Goal: Communication & Community: Share content

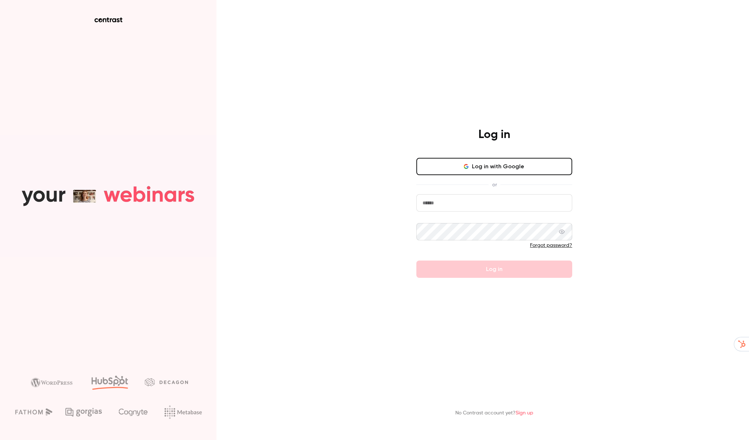
click at [481, 171] on button "Log in with Google" at bounding box center [494, 166] width 156 height 17
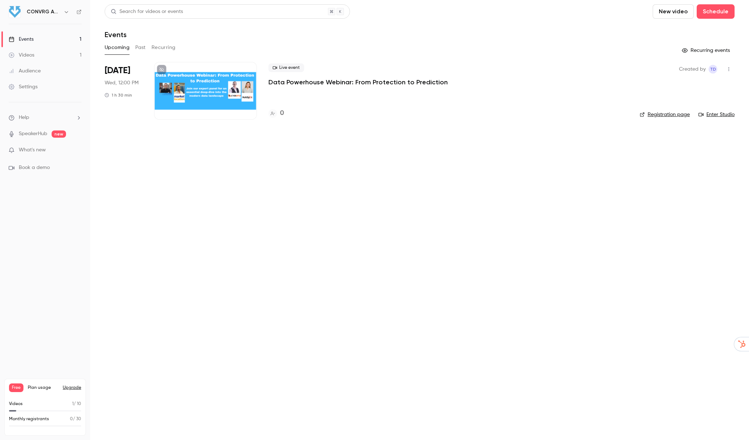
click at [201, 92] on div at bounding box center [205, 91] width 103 height 58
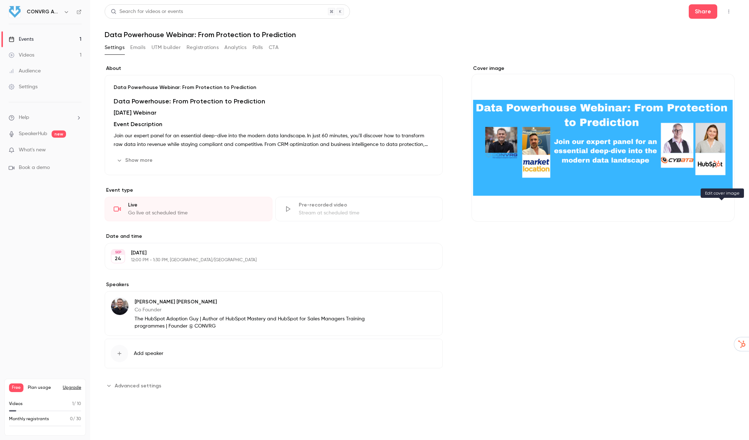
click at [719, 204] on button "Cover image" at bounding box center [721, 209] width 14 height 14
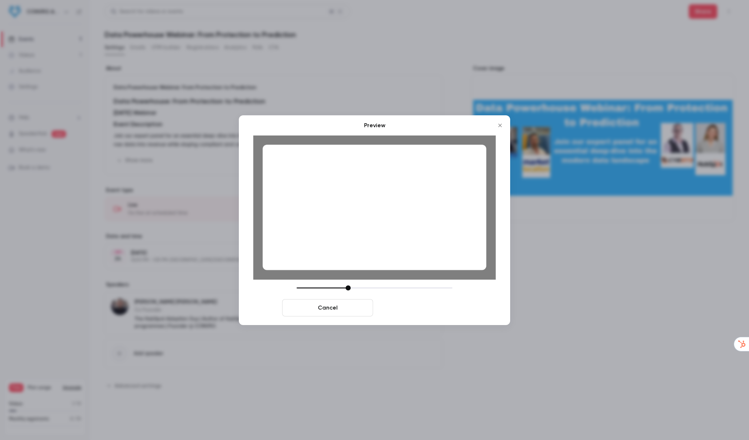
click at [419, 306] on button "Save cover" at bounding box center [421, 307] width 91 height 17
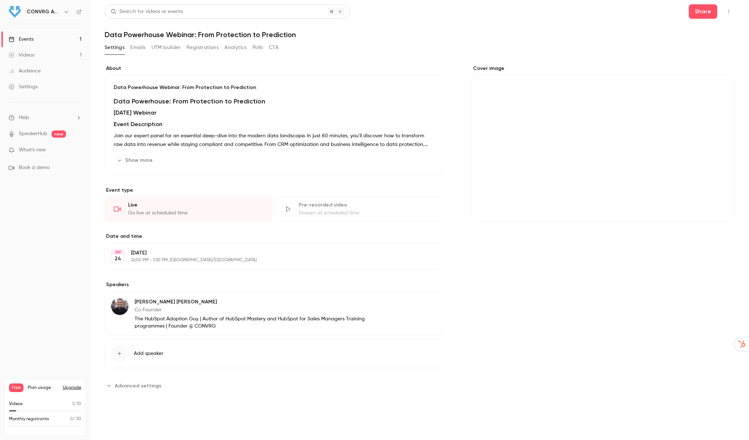
click at [721, 207] on icon "Cover image" at bounding box center [721, 209] width 8 height 6
click at [719, 207] on icon "Cover image" at bounding box center [721, 209] width 8 height 6
drag, startPoint x: 656, startPoint y: 172, endPoint x: 655, endPoint y: 159, distance: 12.3
click at [655, 159] on div "Cover image" at bounding box center [602, 143] width 263 height 157
click at [0, 0] on input "Cover image" at bounding box center [0, 0] width 0 height 0
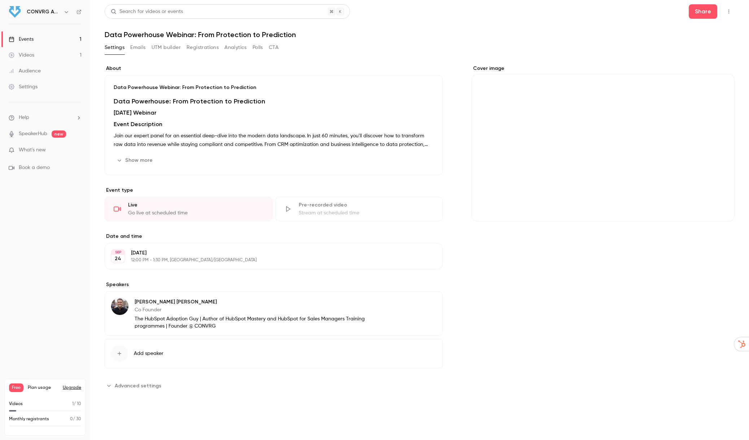
click at [488, 69] on div "Cover image" at bounding box center [602, 143] width 263 height 157
click at [0, 0] on input "Cover image" at bounding box center [0, 0] width 0 height 0
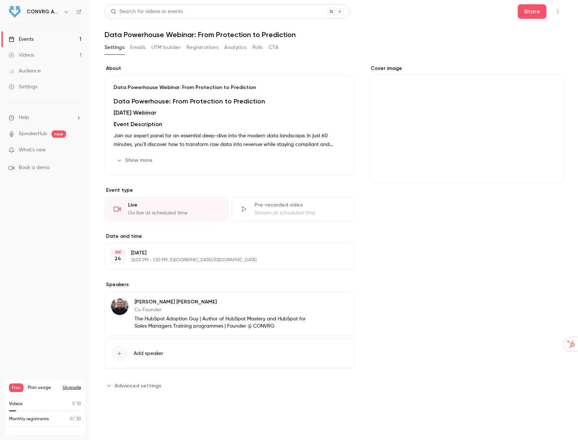
drag, startPoint x: 741, startPoint y: 349, endPoint x: 741, endPoint y: 372, distance: 22.7
click at [578, 372] on html "CONVRG Agency Events 1 Videos 1 Audience Settings Help SpeakerHub new What's ne…" at bounding box center [289, 220] width 578 height 440
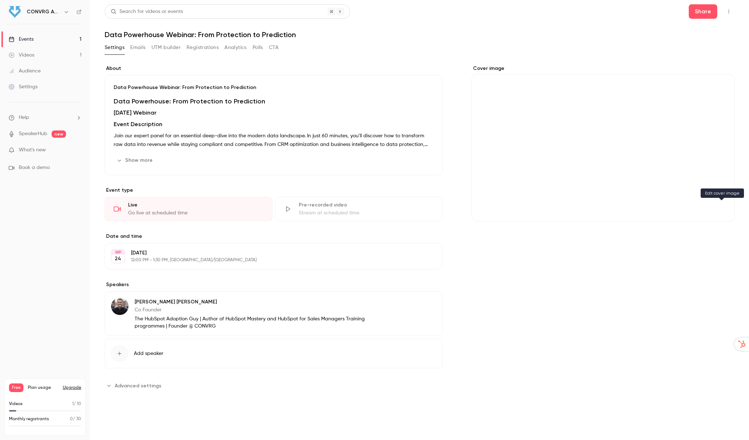
click at [722, 210] on icon "Cover image" at bounding box center [721, 209] width 8 height 6
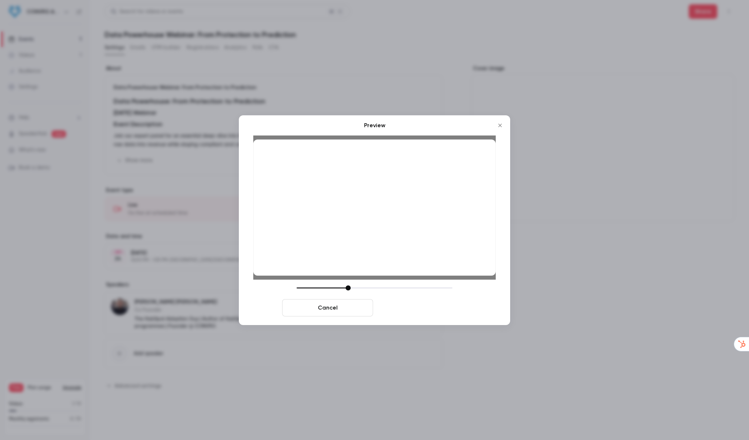
click at [446, 308] on button "Save cover" at bounding box center [421, 307] width 91 height 17
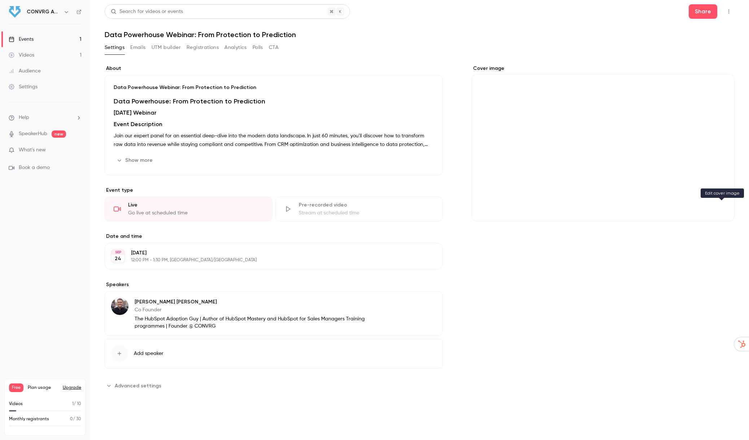
click at [720, 208] on icon "Cover image" at bounding box center [721, 208] width 5 height 5
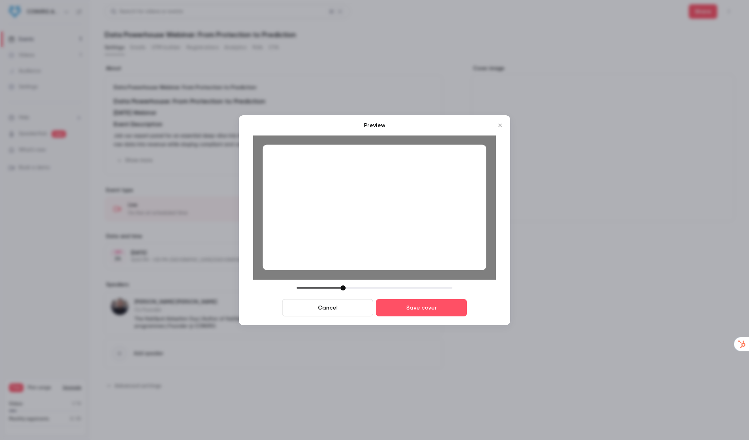
click at [343, 288] on div at bounding box center [374, 288] width 156 height 5
click at [343, 288] on div at bounding box center [342, 288] width 5 height 5
click at [420, 308] on button "Save cover" at bounding box center [421, 307] width 91 height 17
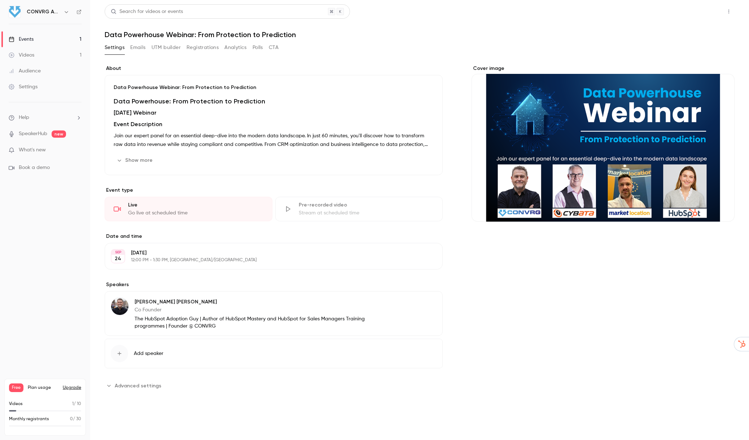
click at [697, 12] on button "Share" at bounding box center [702, 11] width 28 height 14
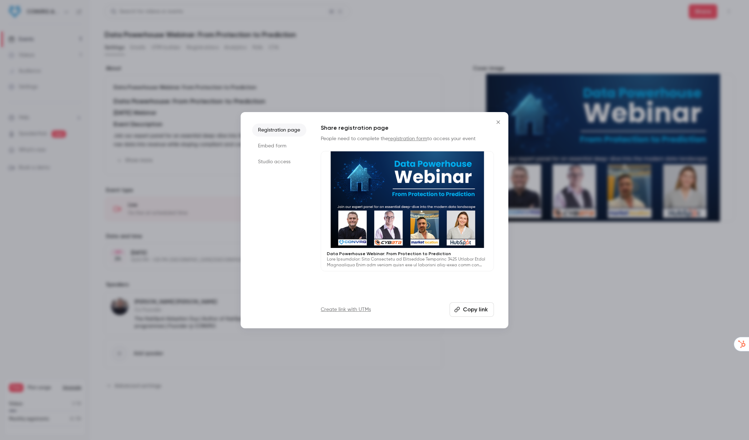
click at [499, 124] on icon "Close" at bounding box center [498, 122] width 9 height 6
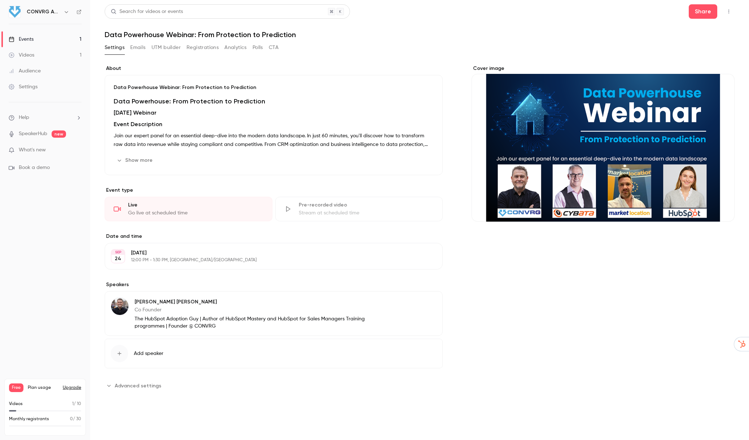
click at [726, 13] on icon "button" at bounding box center [729, 11] width 6 height 5
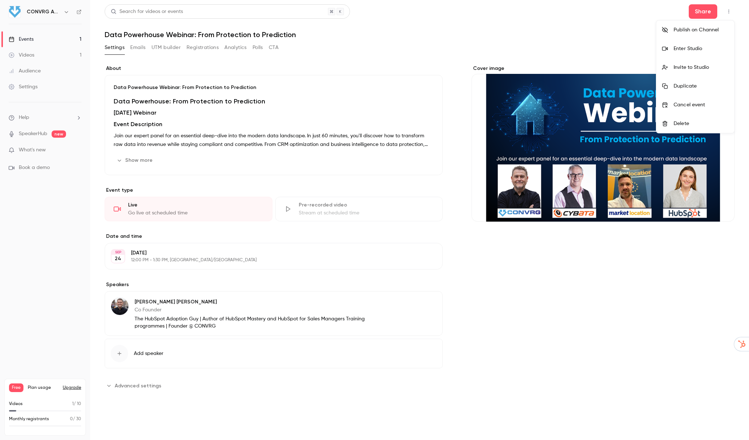
click at [594, 37] on div at bounding box center [374, 220] width 749 height 440
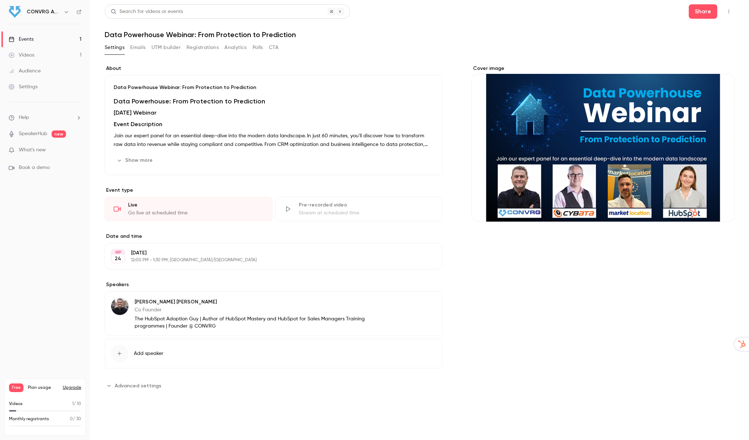
click at [425, 301] on button "Edit" at bounding box center [423, 304] width 26 height 12
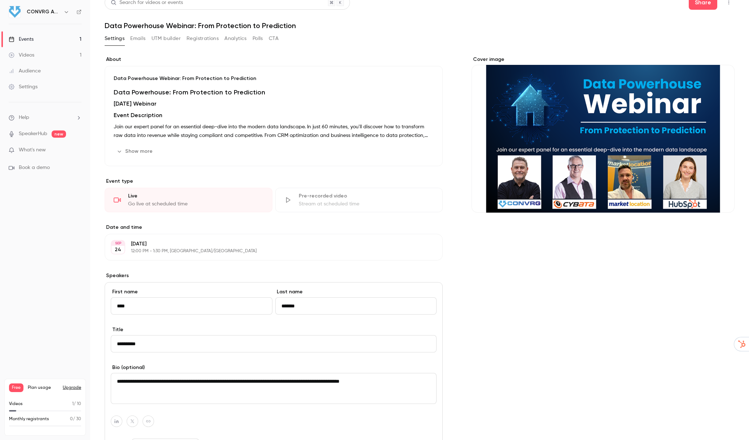
scroll to position [45, 0]
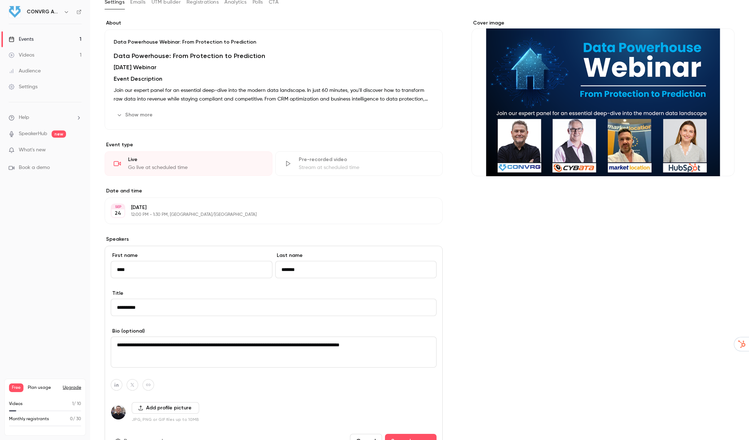
drag, startPoint x: 375, startPoint y: 344, endPoint x: 112, endPoint y: 347, distance: 263.6
click at [112, 347] on textarea "**********" at bounding box center [274, 352] width 326 height 31
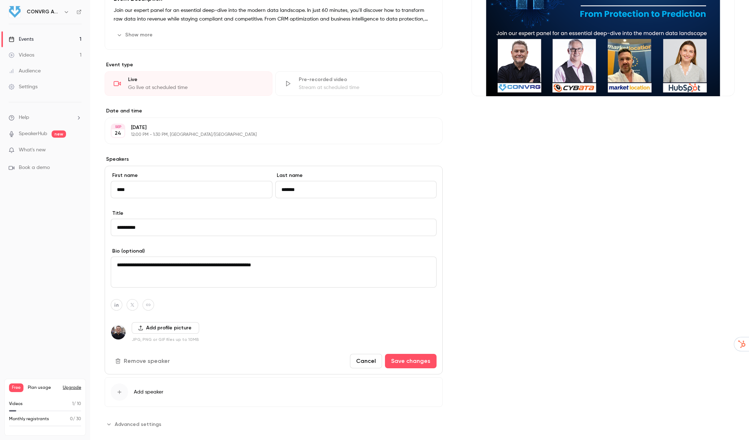
scroll to position [126, 0]
type textarea "**********"
click at [423, 363] on button "Save changes" at bounding box center [411, 361] width 52 height 14
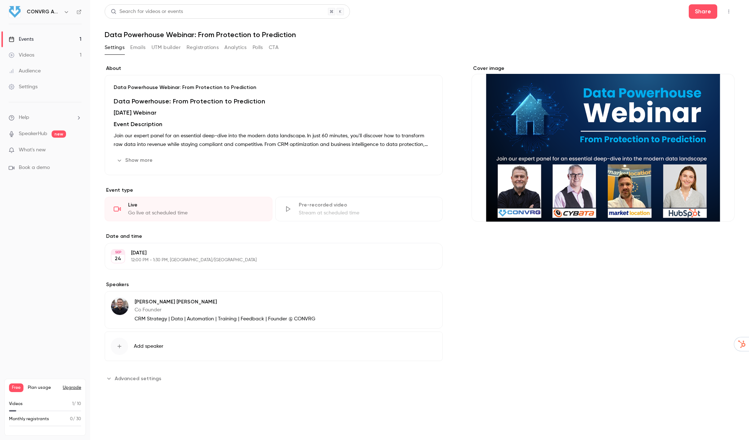
scroll to position [0, 0]
click at [135, 163] on button "Show more" at bounding box center [135, 161] width 43 height 12
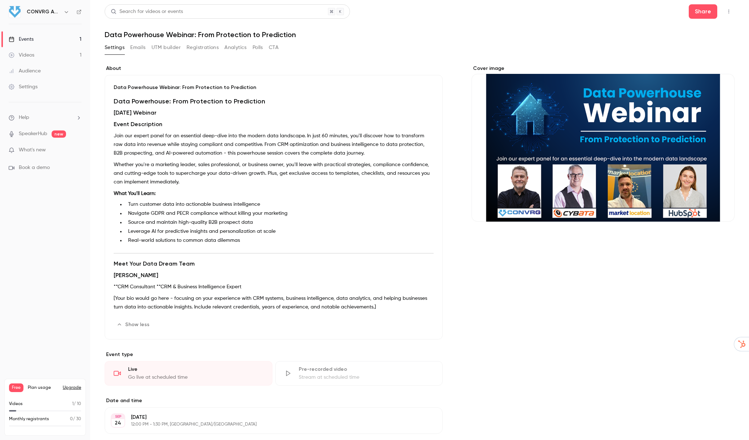
click at [730, 14] on icon "button" at bounding box center [729, 11] width 6 height 5
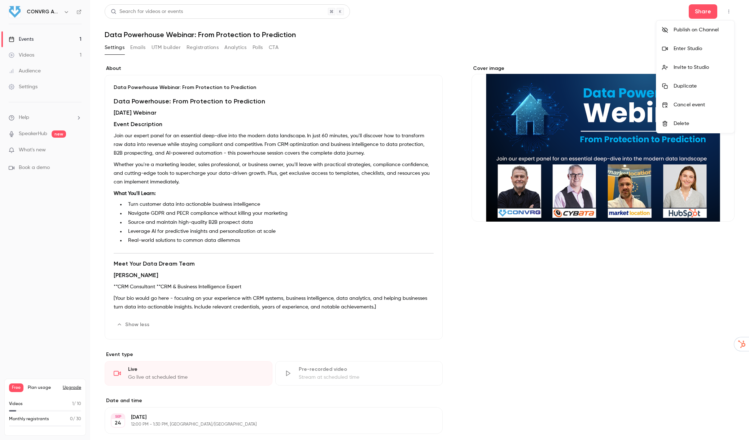
click at [712, 32] on div "Publish on Channel" at bounding box center [700, 29] width 55 height 7
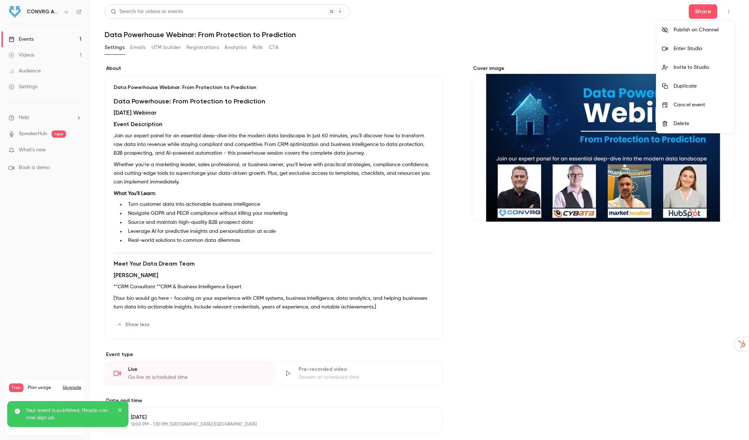
click at [706, 14] on div at bounding box center [374, 220] width 749 height 440
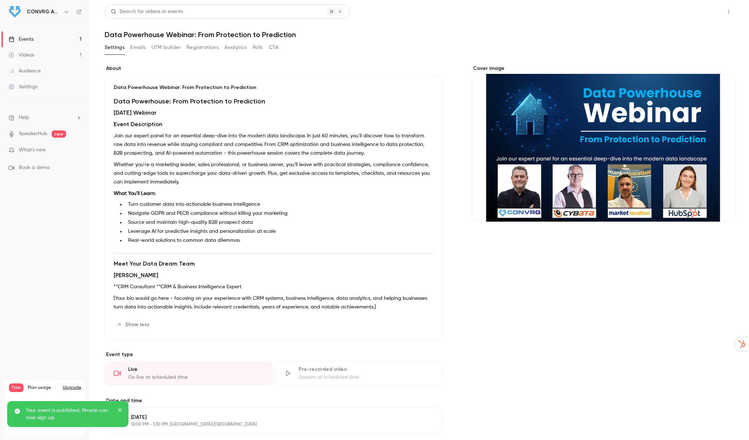
click at [706, 11] on button "Share" at bounding box center [702, 11] width 28 height 14
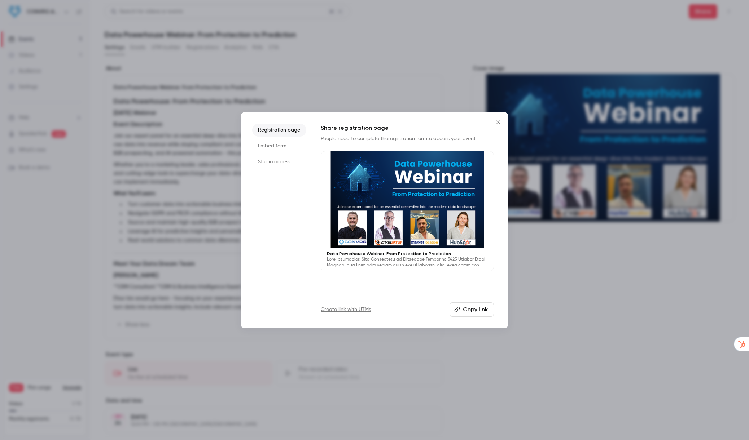
click at [268, 75] on div at bounding box center [374, 220] width 749 height 440
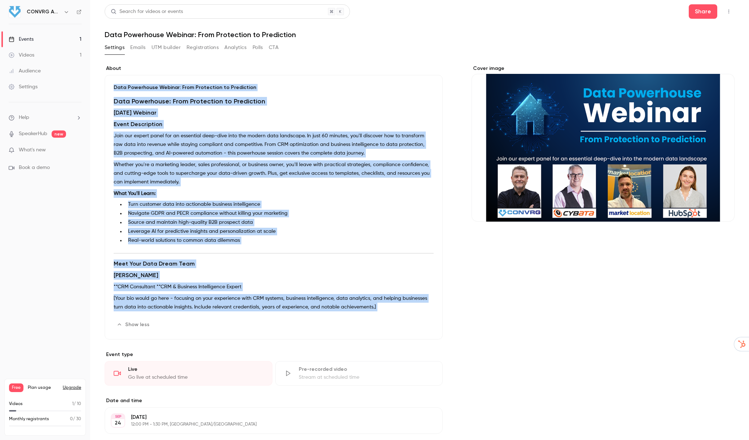
drag, startPoint x: 201, startPoint y: 156, endPoint x: 109, endPoint y: 83, distance: 117.8
click at [109, 83] on div "Data Powerhouse Webinar: From Protection to Prediction Data Powerhouse: From Pr…" at bounding box center [274, 207] width 338 height 265
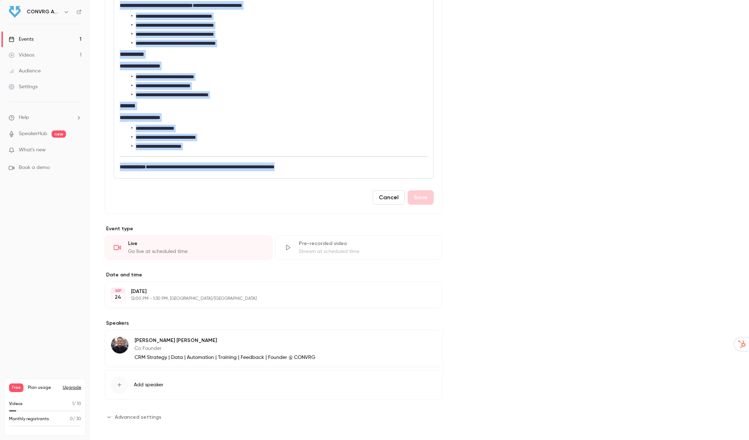
scroll to position [837, 0]
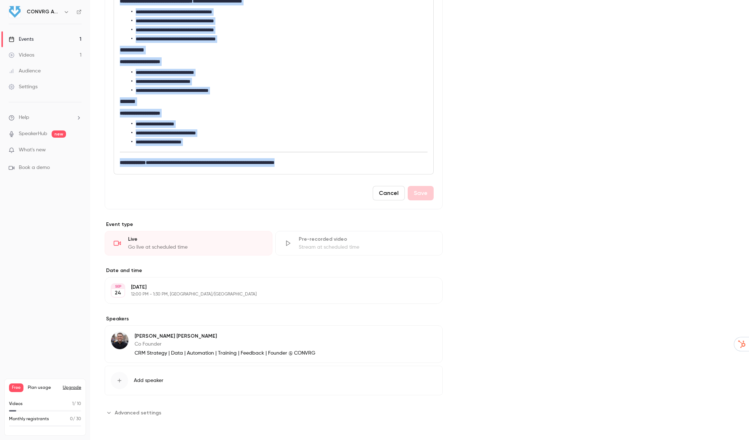
drag, startPoint x: 119, startPoint y: 141, endPoint x: 284, endPoint y: 197, distance: 174.4
copy div "**********"
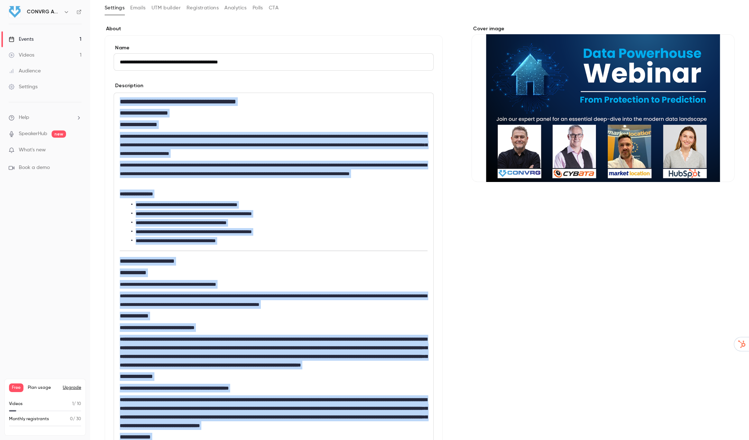
scroll to position [0, 0]
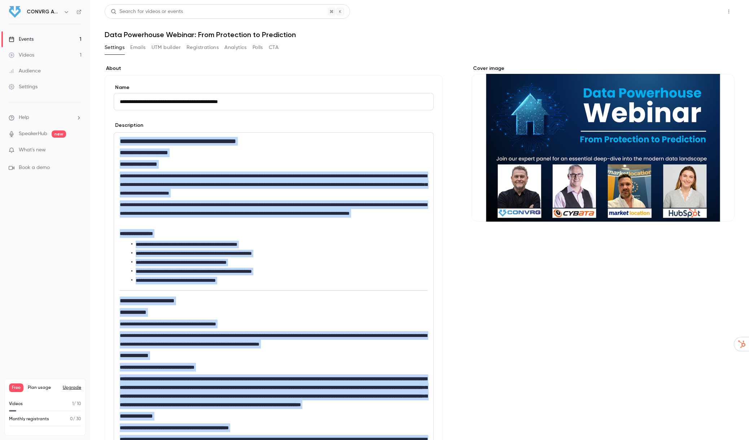
click at [702, 12] on button "Share" at bounding box center [702, 11] width 28 height 14
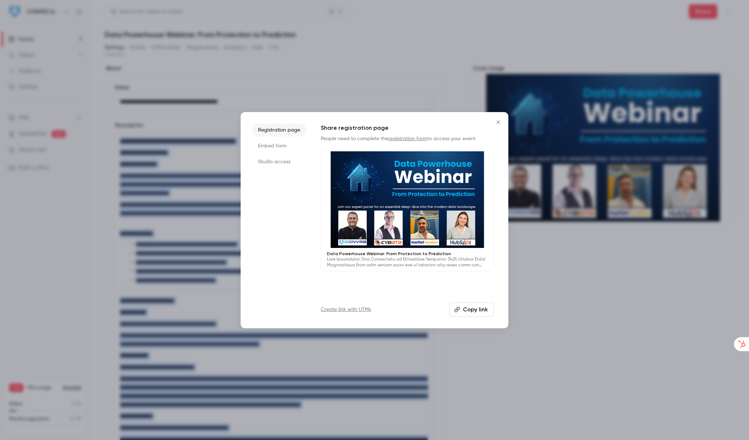
click at [470, 308] on button "Copy link" at bounding box center [471, 310] width 44 height 14
